Goal: Task Accomplishment & Management: Use online tool/utility

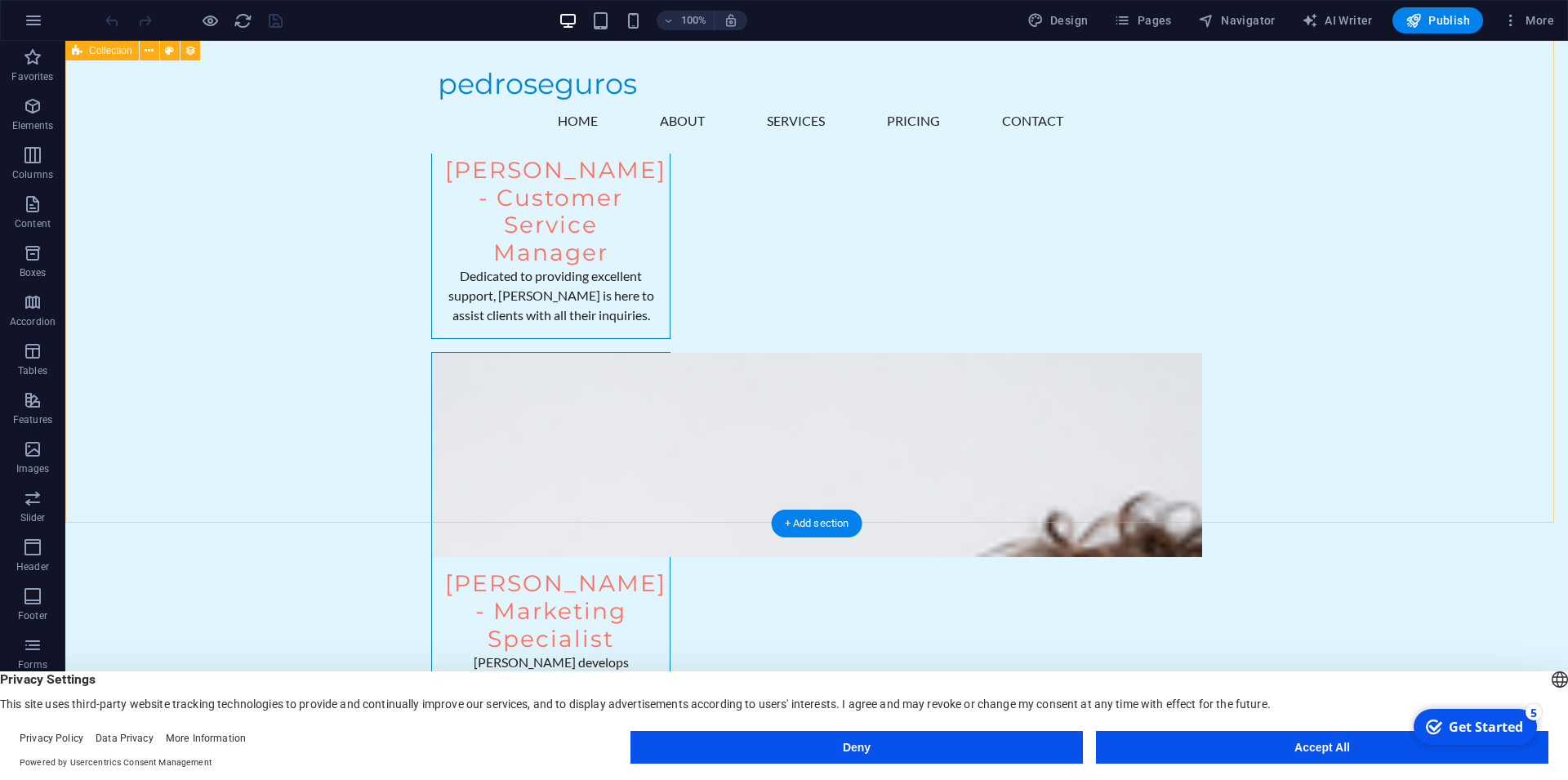
scroll to position [6665, 0]
click at [0, 0] on span "Publish" at bounding box center [0, 0] width 0 height 0
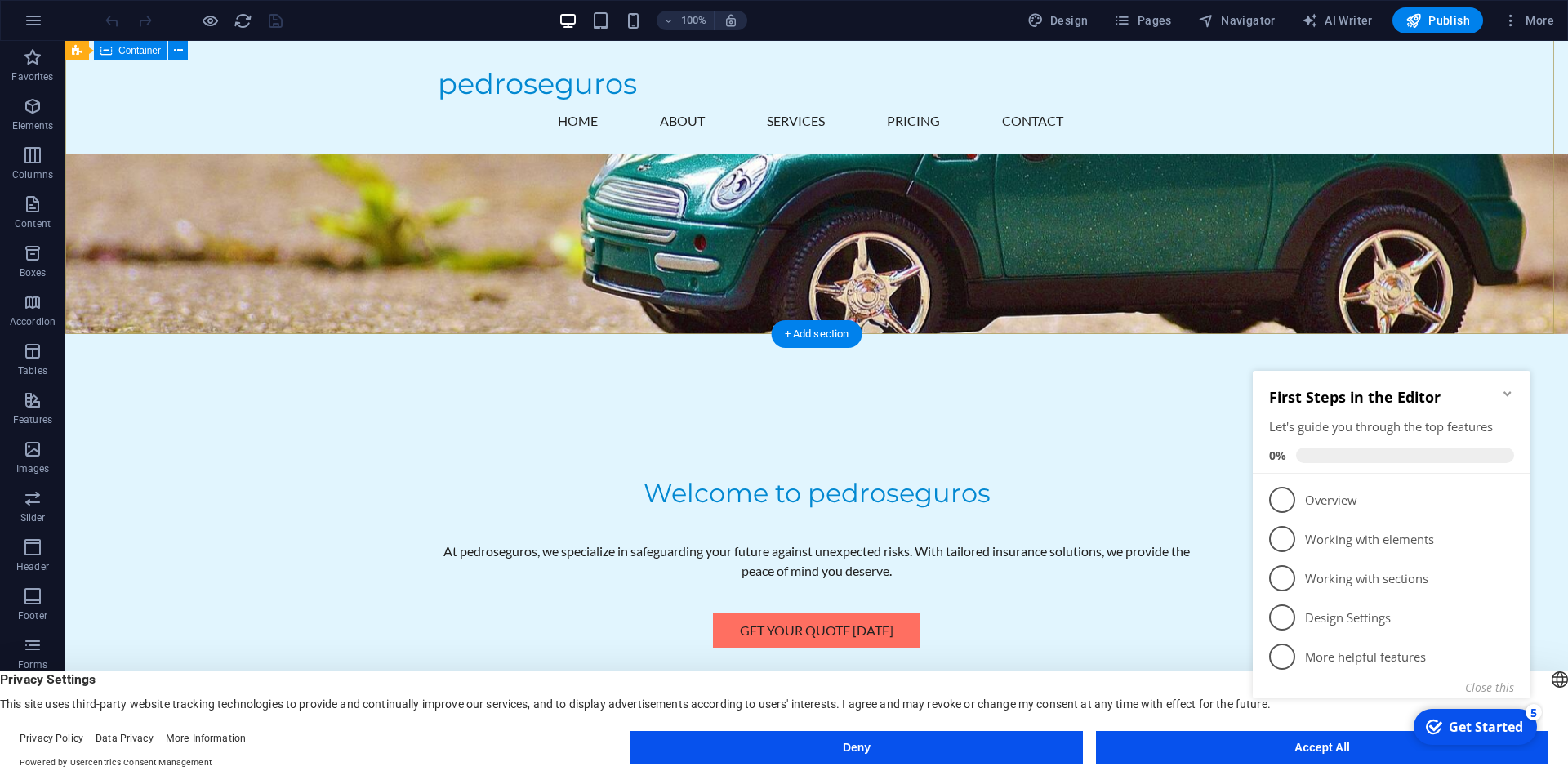
scroll to position [416, 0]
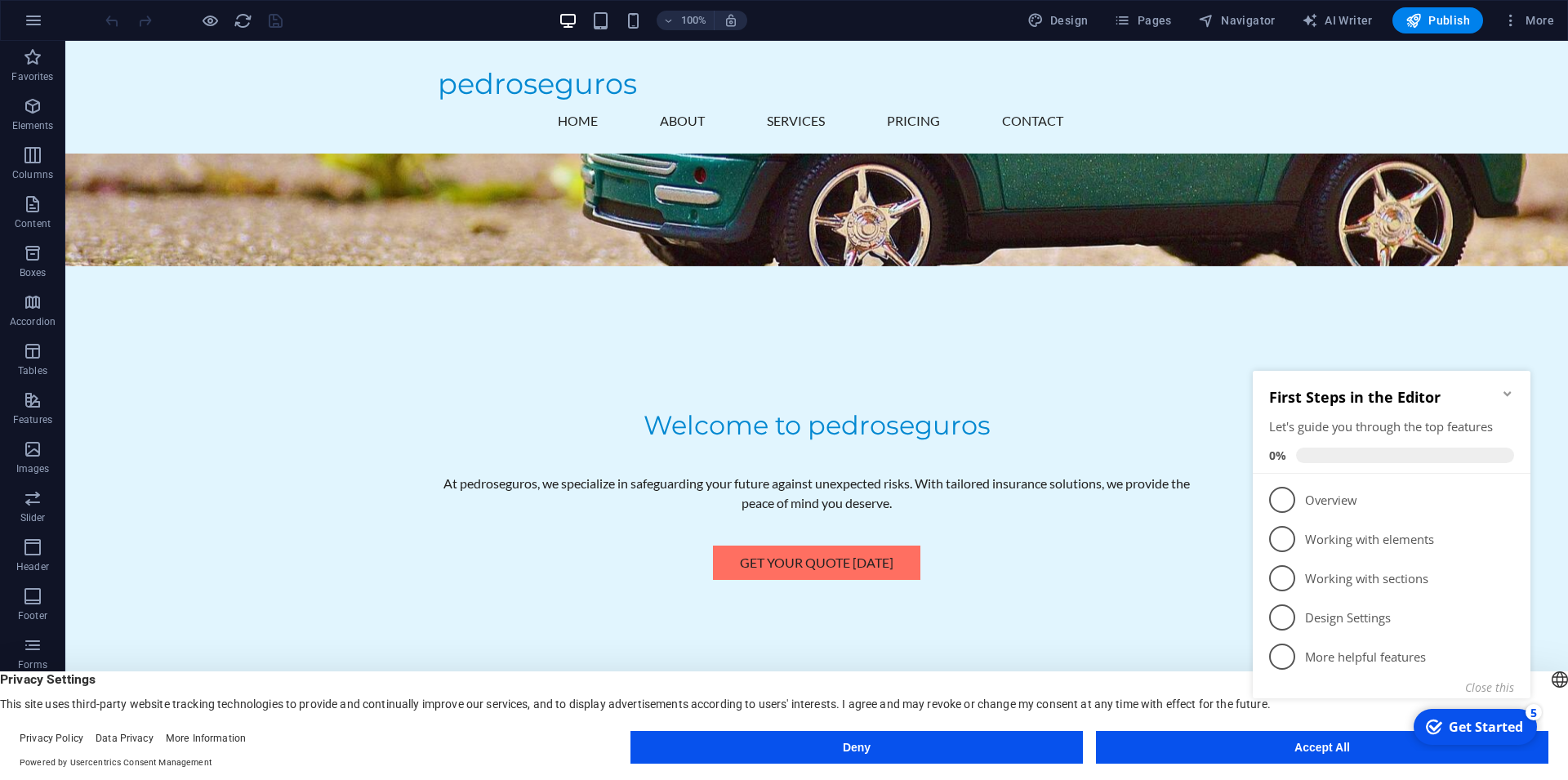
click at [1230, 744] on button "Accept All" at bounding box center [1323, 747] width 452 height 32
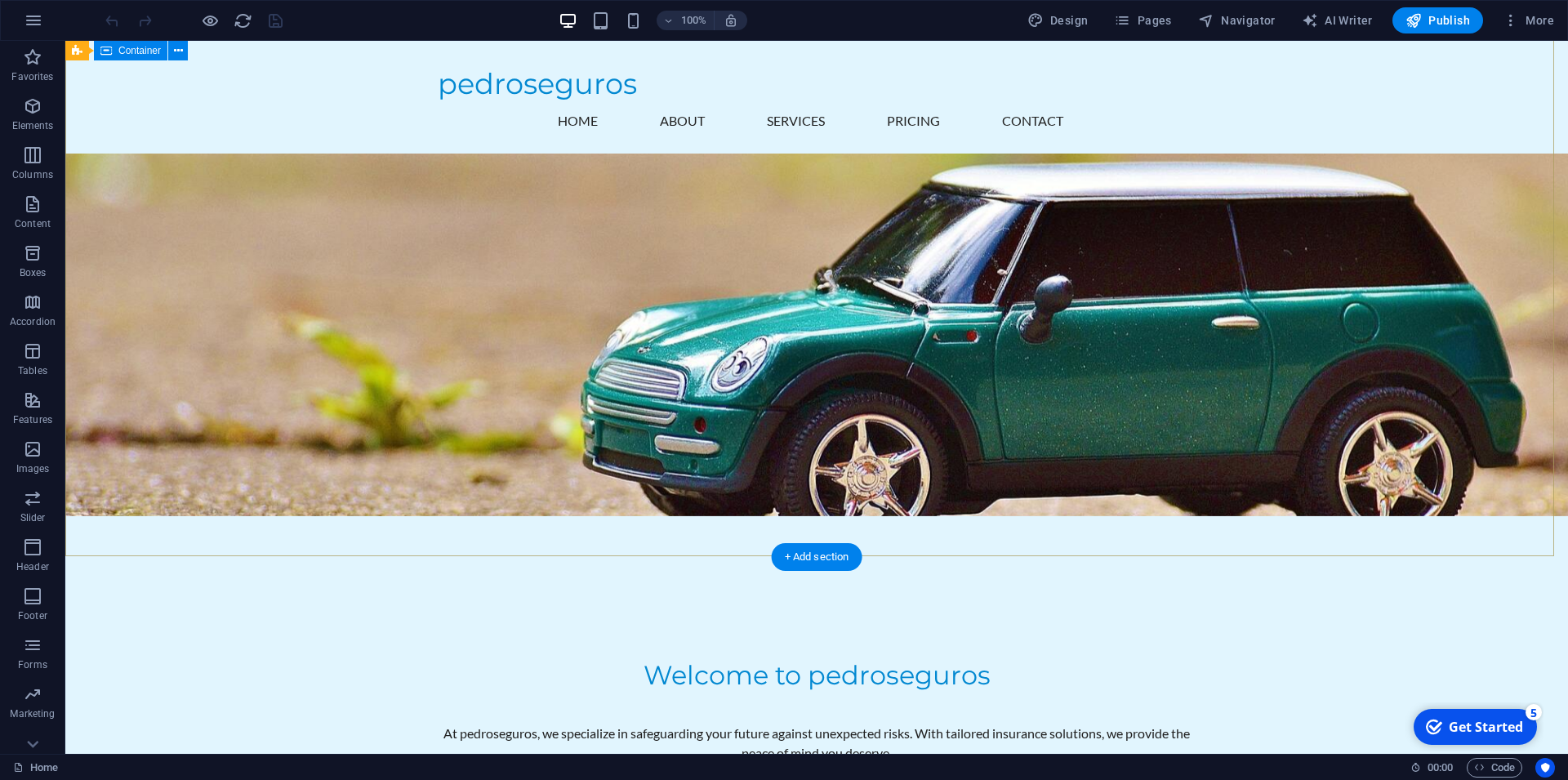
scroll to position [0, 0]
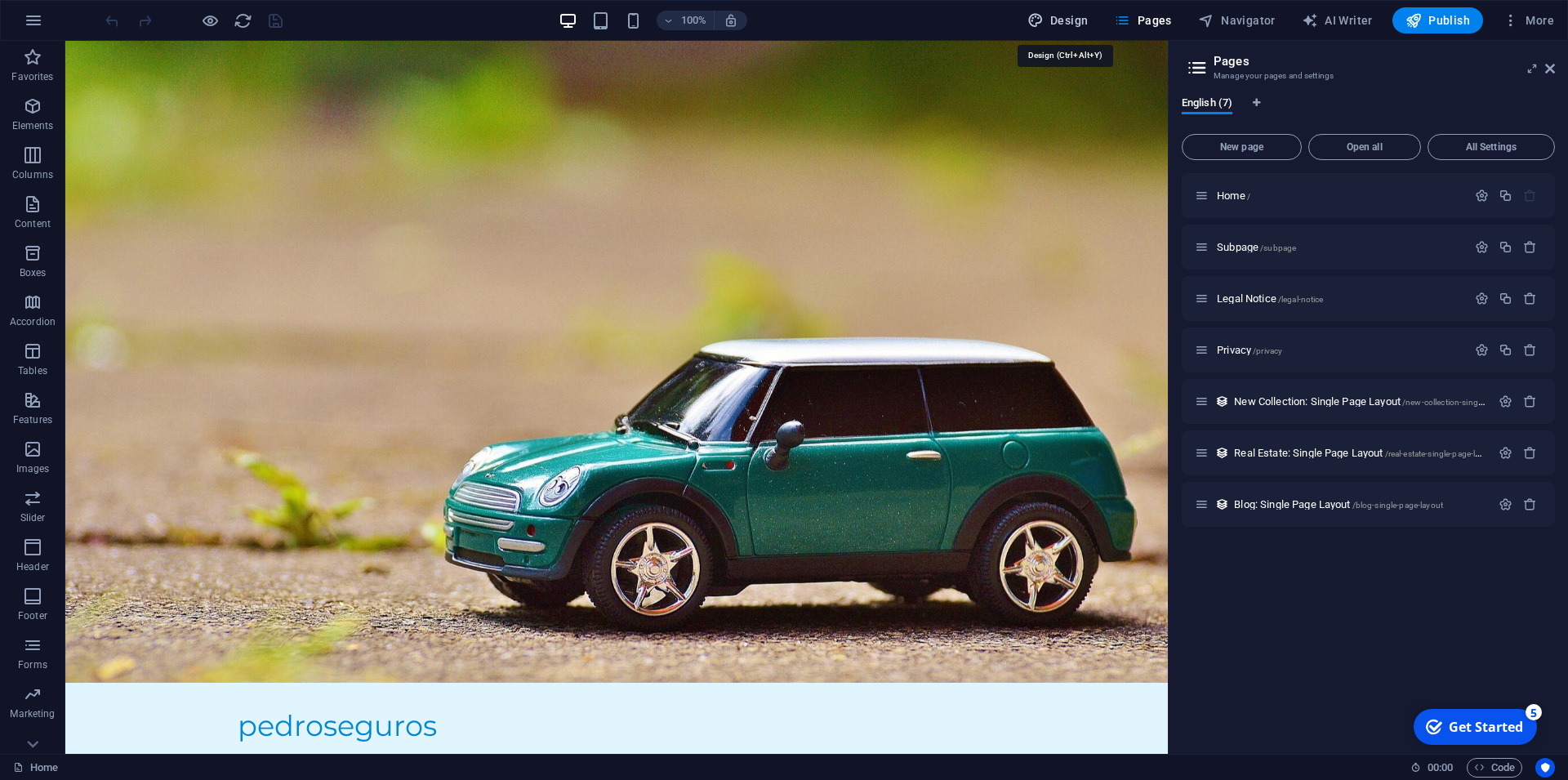
select select "px"
select select "200"
select select "px"
